Goal: Information Seeking & Learning: Learn about a topic

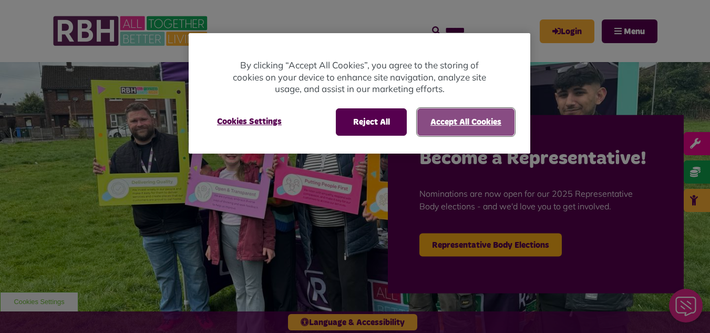
click at [436, 120] on button "Accept All Cookies" at bounding box center [465, 121] width 97 height 27
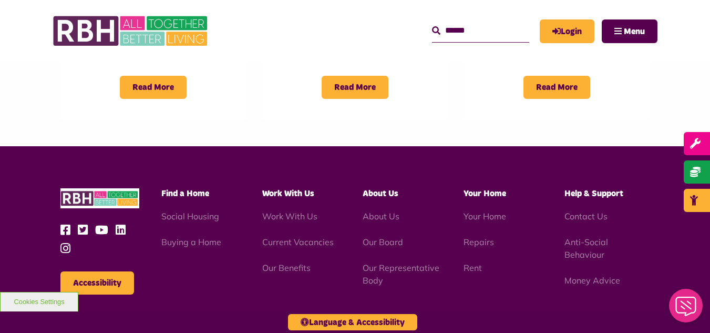
scroll to position [999, 0]
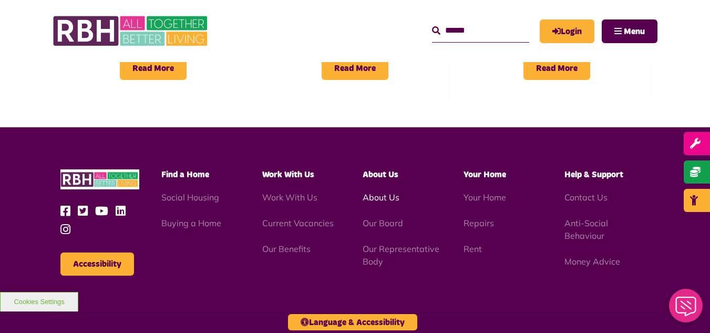
click at [378, 192] on link "About Us" at bounding box center [381, 197] width 37 height 11
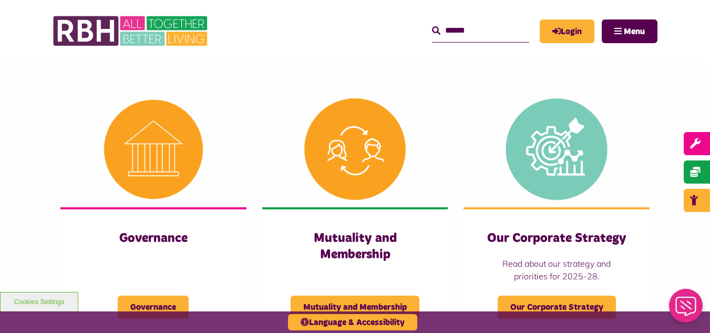
scroll to position [473, 0]
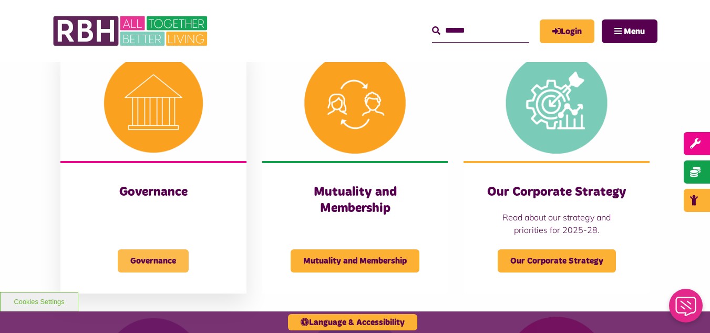
click at [156, 263] on span "Governance" at bounding box center [153, 260] width 71 height 23
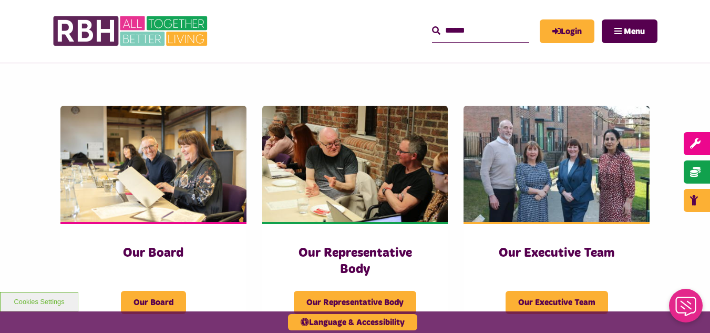
scroll to position [158, 0]
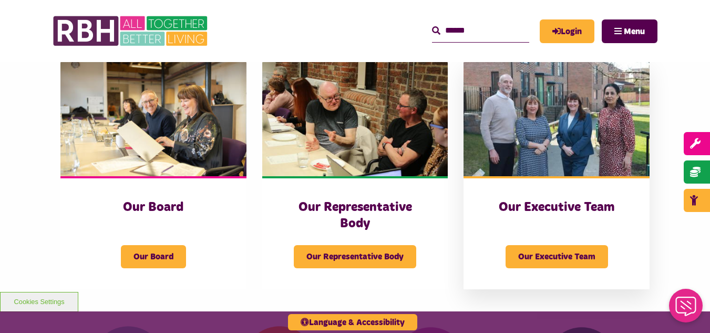
click at [551, 208] on h3 "Our Executive Team" at bounding box center [557, 207] width 144 height 16
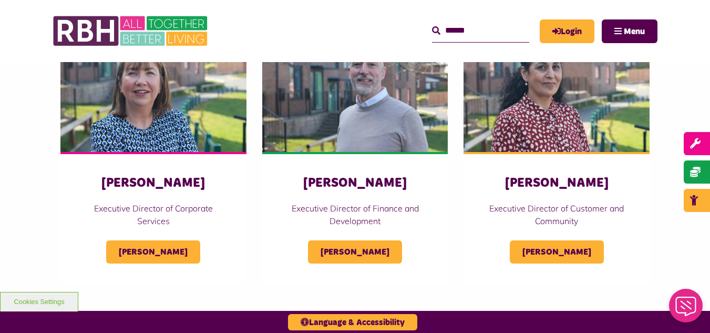
scroll to position [496, 0]
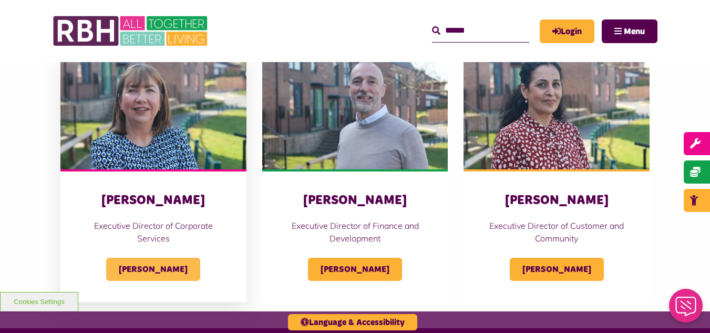
click at [172, 268] on span "Sandra Coleing" at bounding box center [153, 269] width 94 height 23
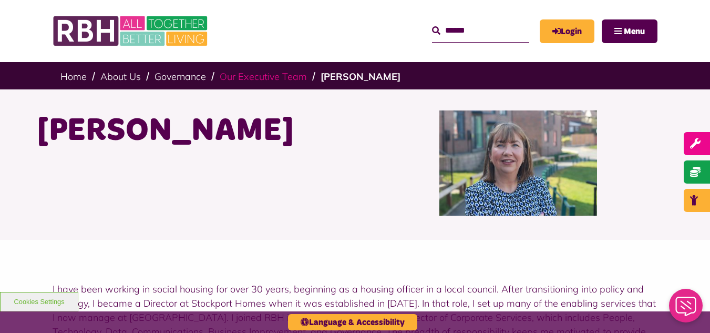
click at [259, 77] on link "Our Executive Team" at bounding box center [263, 76] width 87 height 12
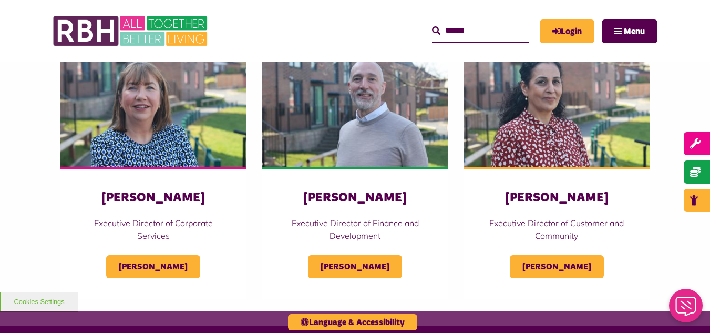
scroll to position [578, 0]
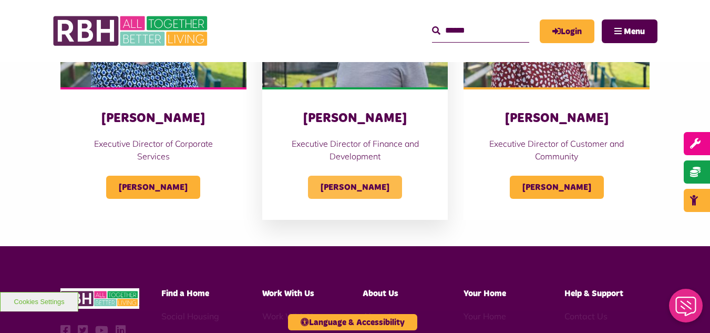
click at [364, 187] on span "Simon Mellor" at bounding box center [355, 187] width 94 height 23
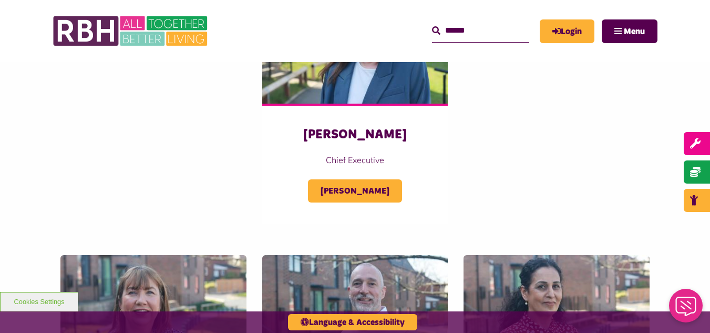
scroll to position [286, 0]
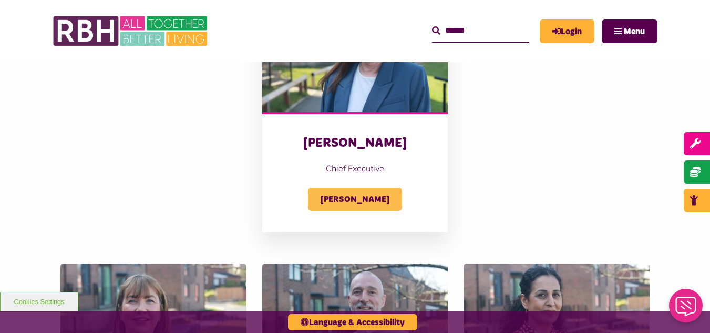
click at [375, 197] on span "[PERSON_NAME]" at bounding box center [355, 199] width 94 height 23
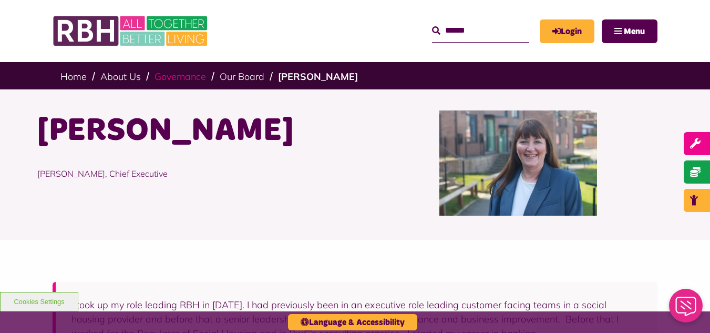
drag, startPoint x: 181, startPoint y: 70, endPoint x: 223, endPoint y: 70, distance: 42.0
click at [182, 70] on li "Governance" at bounding box center [185, 76] width 60 height 12
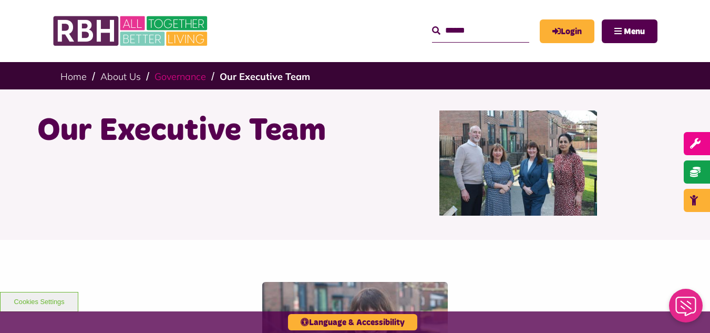
click at [174, 74] on link "Governance" at bounding box center [181, 76] width 52 height 12
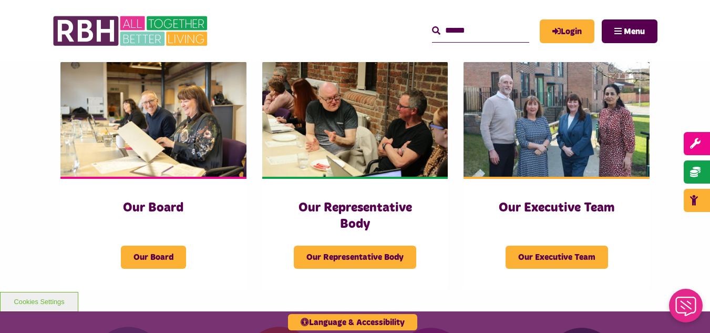
scroll to position [158, 0]
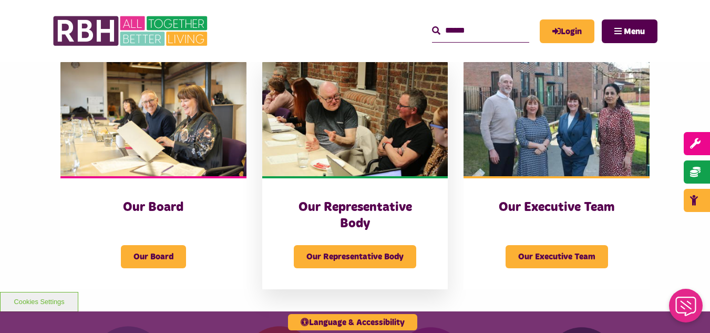
click at [395, 207] on h3 "Our Representative Body" at bounding box center [355, 215] width 144 height 33
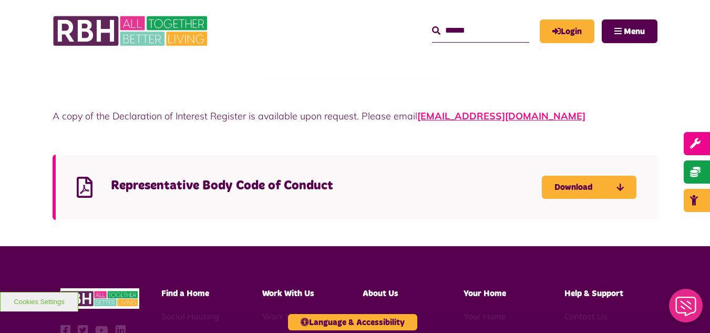
scroll to position [2838, 0]
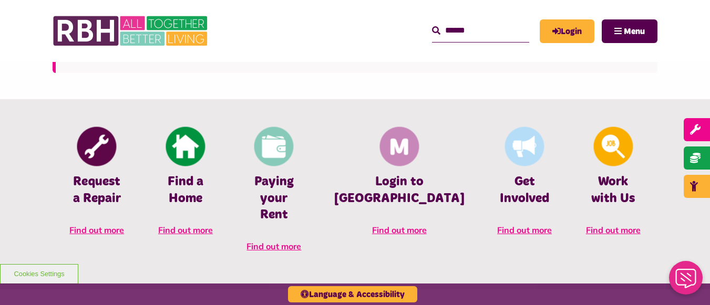
scroll to position [420, 0]
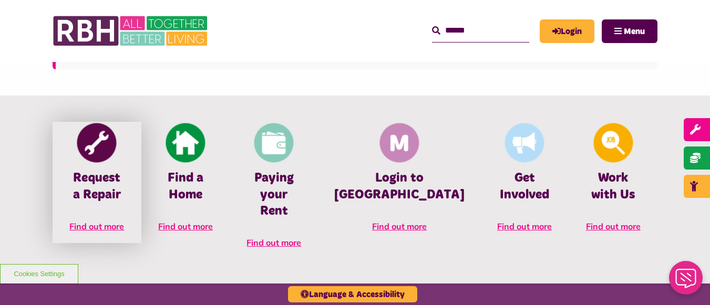
click at [101, 169] on link "Request a Repair Find out more" at bounding box center [97, 182] width 89 height 121
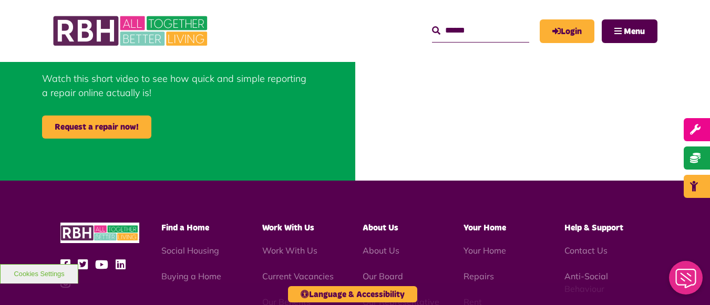
scroll to position [526, 0]
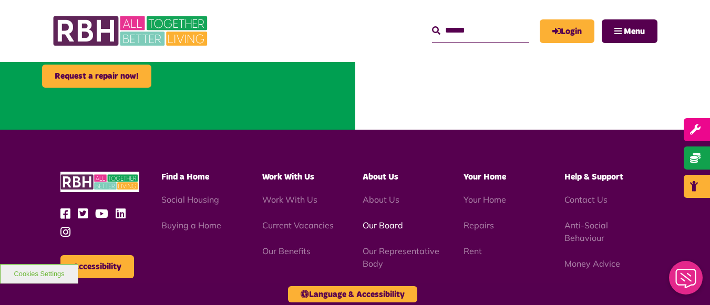
click at [397, 221] on link "Our Board" at bounding box center [383, 225] width 40 height 11
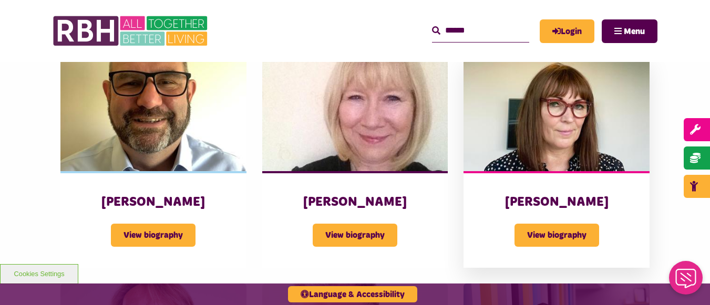
scroll to position [683, 0]
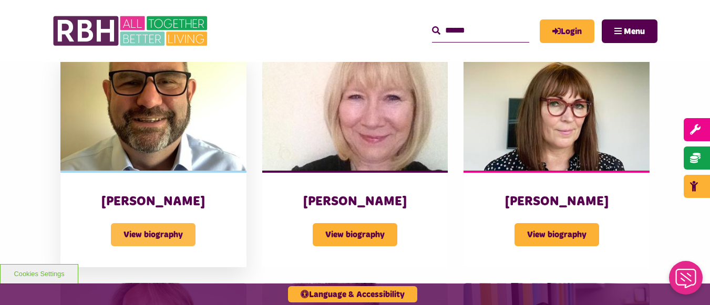
click at [179, 223] on span "View biography" at bounding box center [153, 234] width 85 height 23
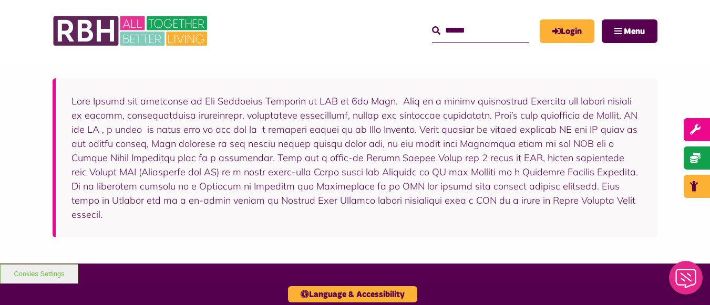
scroll to position [158, 0]
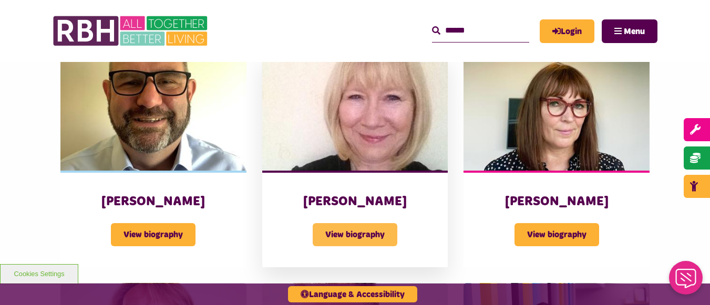
click at [376, 223] on span "View biography" at bounding box center [355, 234] width 85 height 23
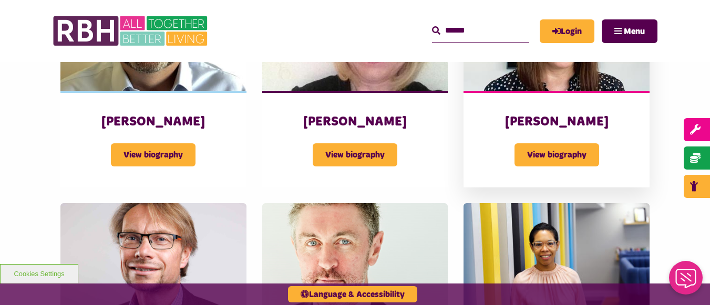
scroll to position [788, 0]
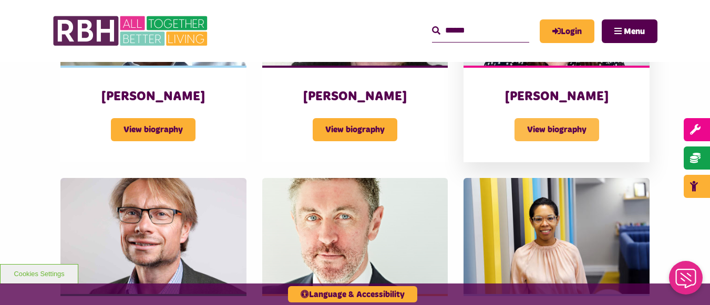
click at [574, 118] on span "View biography" at bounding box center [557, 129] width 85 height 23
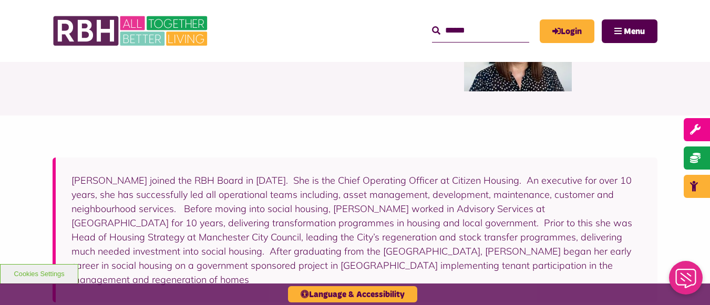
scroll to position [158, 0]
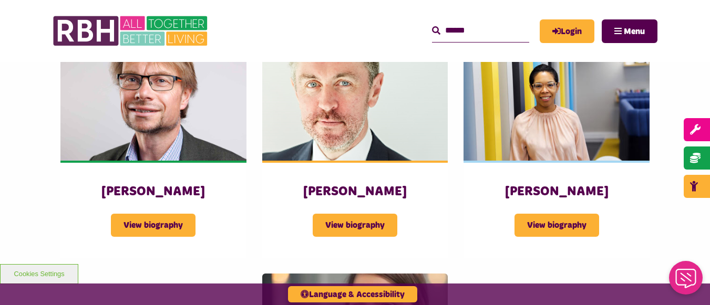
scroll to position [946, 0]
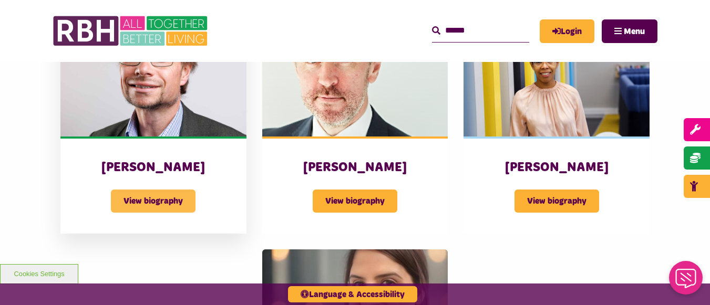
click at [170, 190] on span "View biography" at bounding box center [153, 201] width 85 height 23
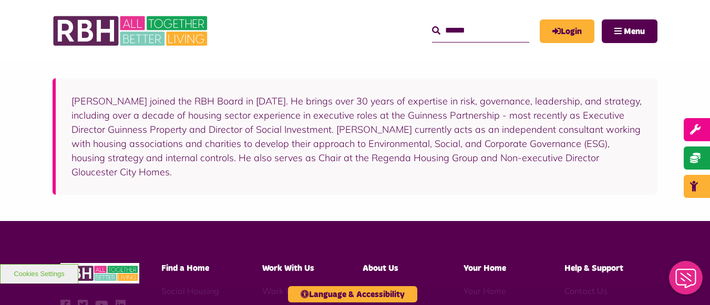
scroll to position [158, 0]
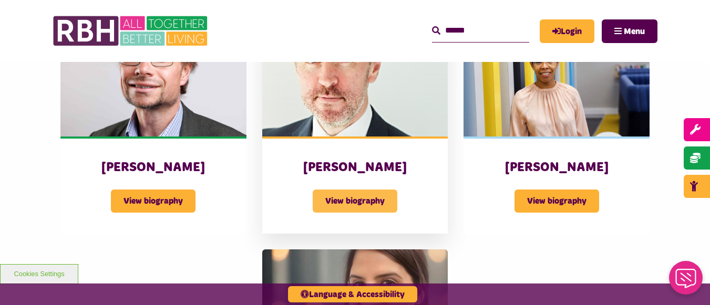
click at [361, 190] on span "View biography" at bounding box center [355, 201] width 85 height 23
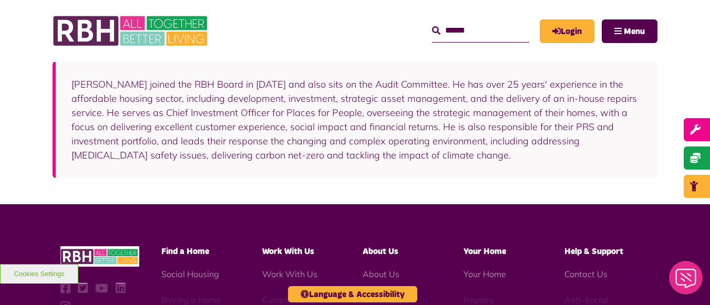
scroll to position [158, 0]
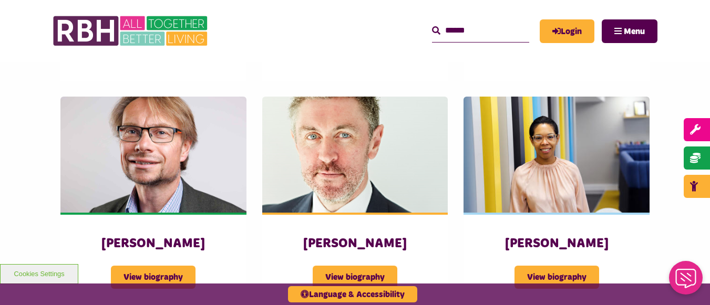
scroll to position [893, 0]
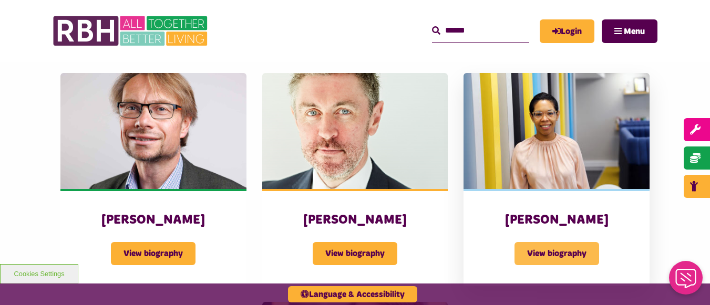
click at [570, 242] on span "View biography" at bounding box center [557, 253] width 85 height 23
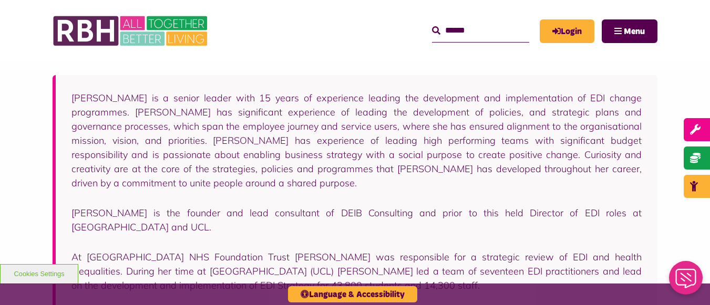
scroll to position [158, 0]
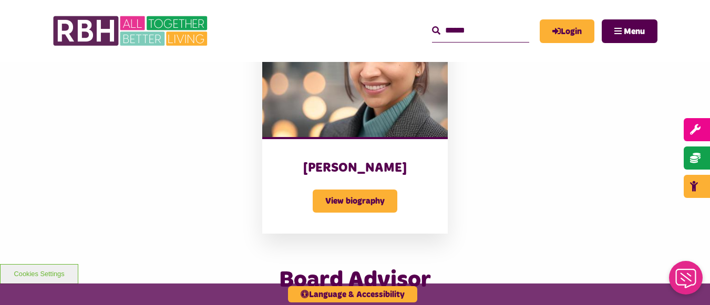
scroll to position [1156, 0]
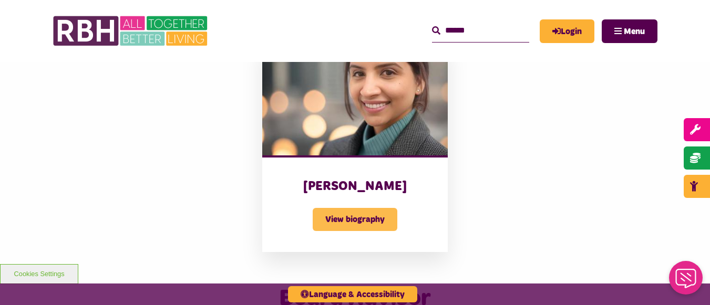
click at [382, 208] on span "View biography" at bounding box center [355, 219] width 85 height 23
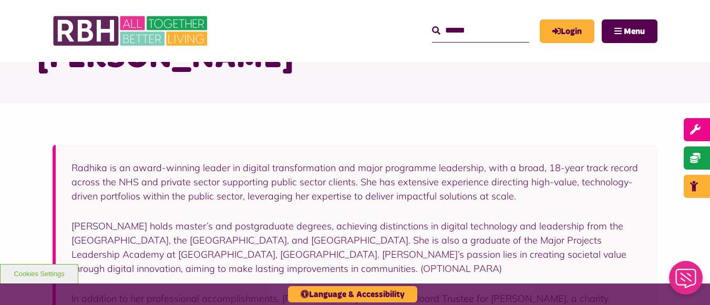
scroll to position [105, 0]
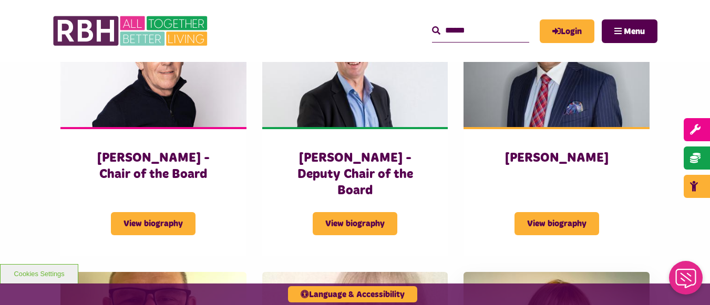
scroll to position [431, 0]
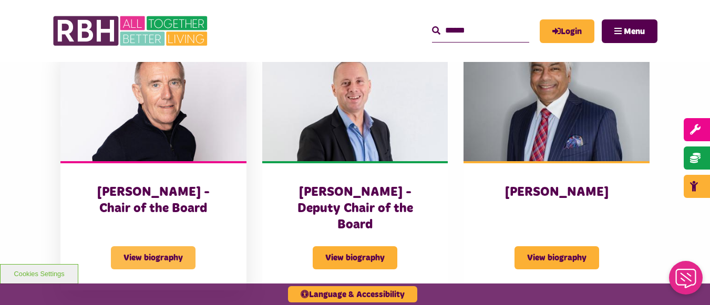
click at [165, 246] on span "View biography" at bounding box center [153, 257] width 85 height 23
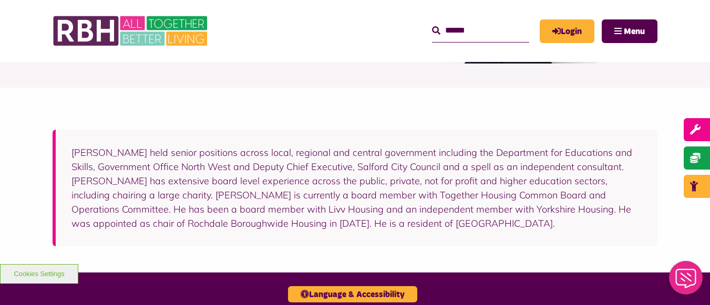
scroll to position [105, 0]
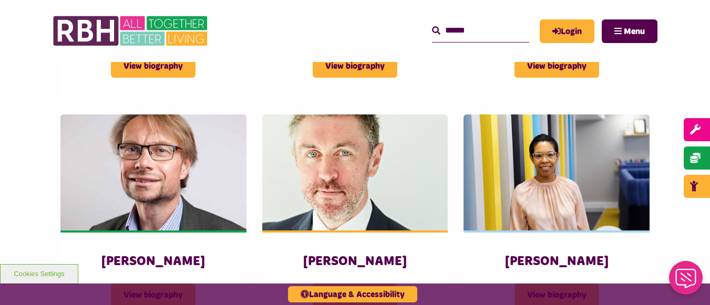
scroll to position [904, 0]
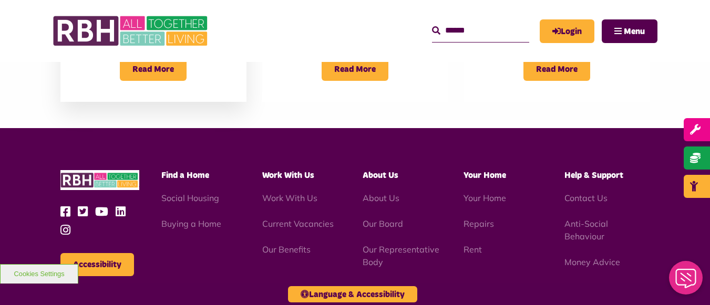
scroll to position [999, 0]
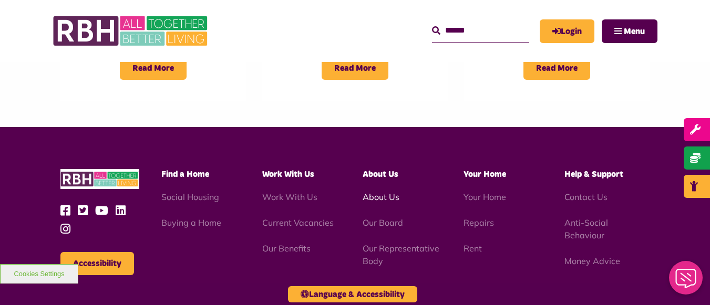
click at [386, 192] on link "About Us" at bounding box center [381, 197] width 37 height 11
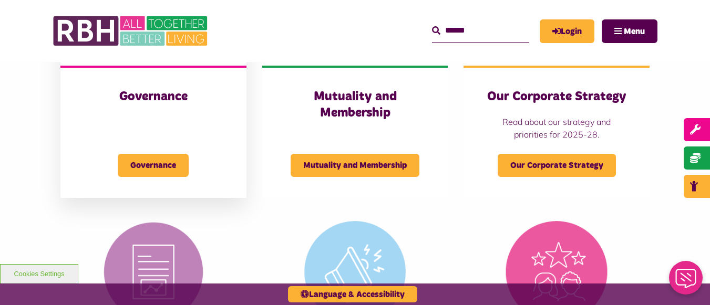
scroll to position [578, 0]
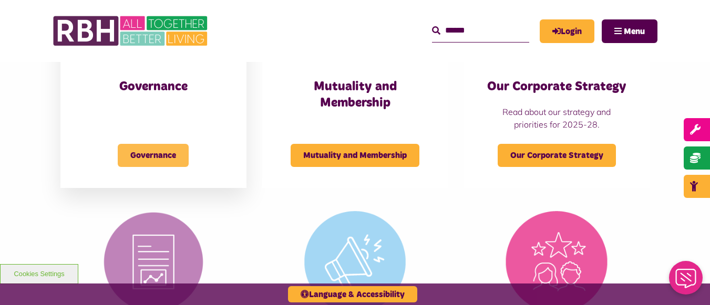
click at [153, 157] on span "Governance" at bounding box center [153, 155] width 71 height 23
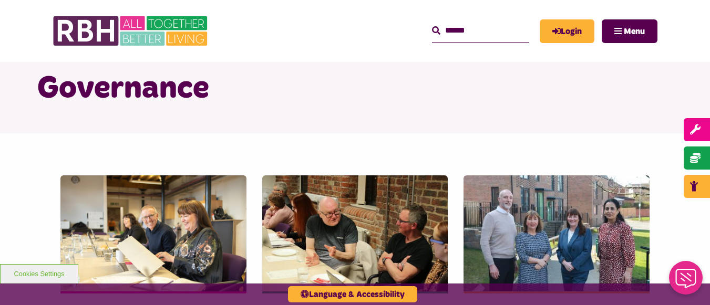
scroll to position [210, 0]
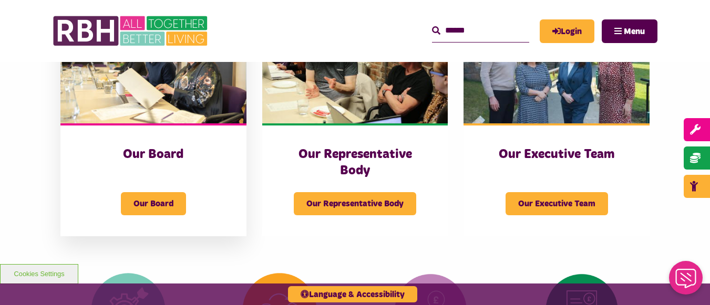
click at [174, 160] on h3 "Our Board" at bounding box center [153, 155] width 144 height 16
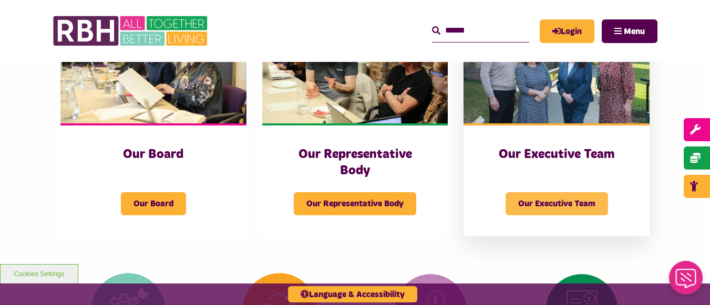
click at [539, 198] on span "Our Executive Team" at bounding box center [557, 203] width 102 height 23
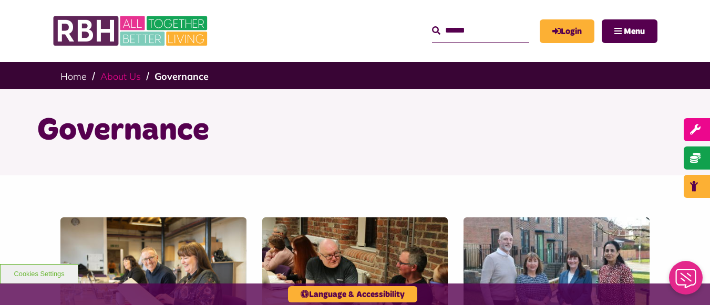
click at [120, 76] on link "About Us" at bounding box center [120, 76] width 40 height 12
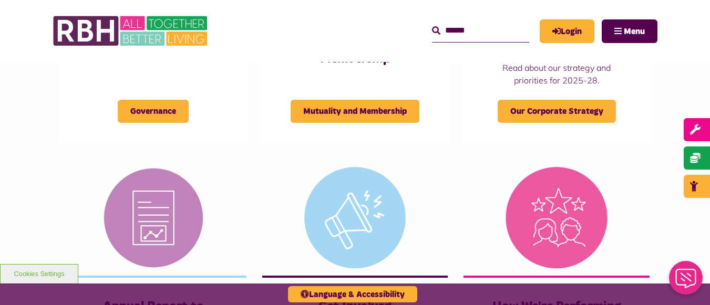
scroll to position [631, 0]
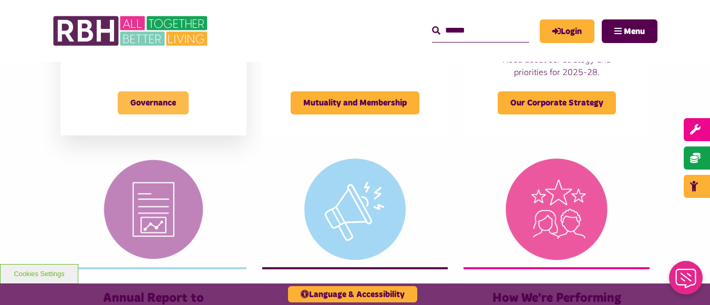
click at [159, 111] on span "Governance" at bounding box center [153, 102] width 71 height 23
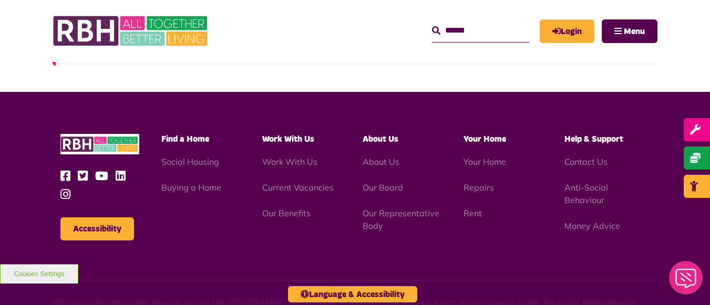
scroll to position [893, 0]
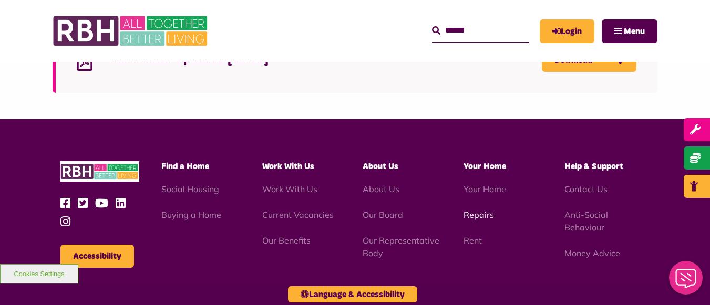
click at [470, 211] on link "Repairs" at bounding box center [479, 215] width 30 height 11
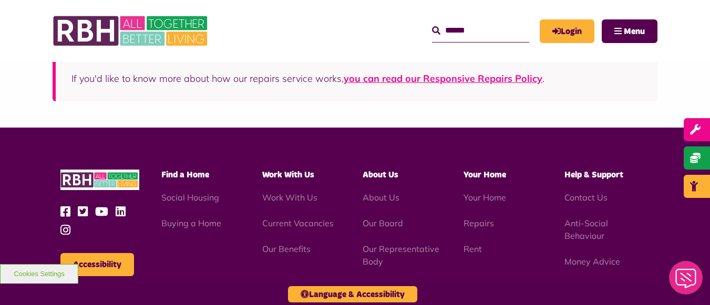
scroll to position [1254, 0]
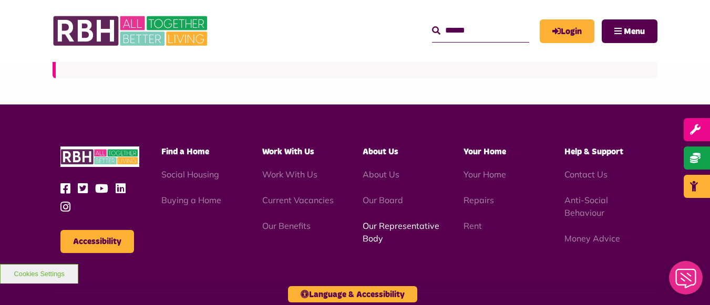
click at [405, 221] on link "Our Representative Body" at bounding box center [401, 232] width 77 height 23
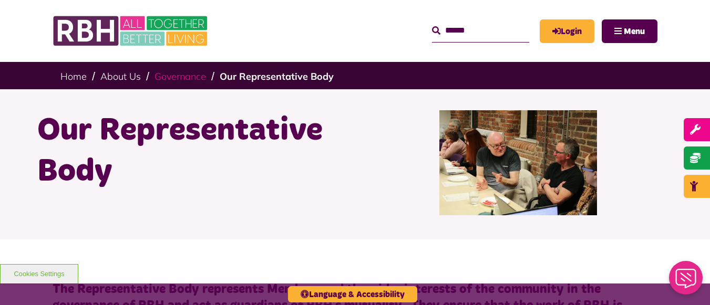
click at [183, 75] on link "Governance" at bounding box center [181, 76] width 52 height 12
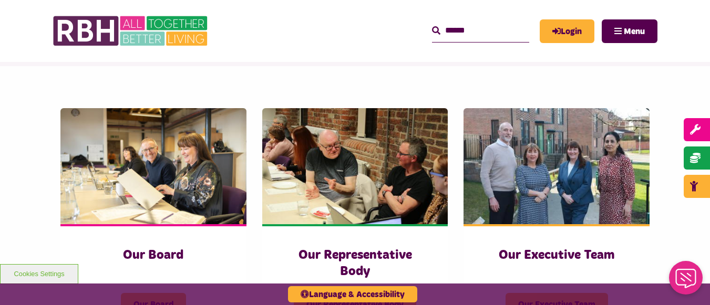
scroll to position [158, 0]
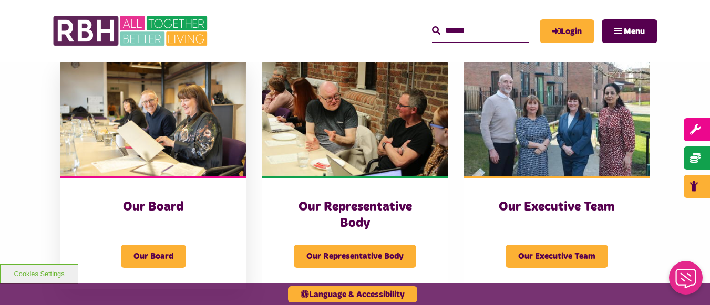
click at [173, 202] on h3 "Our Board" at bounding box center [153, 207] width 144 height 16
